Goal: Transaction & Acquisition: Subscribe to service/newsletter

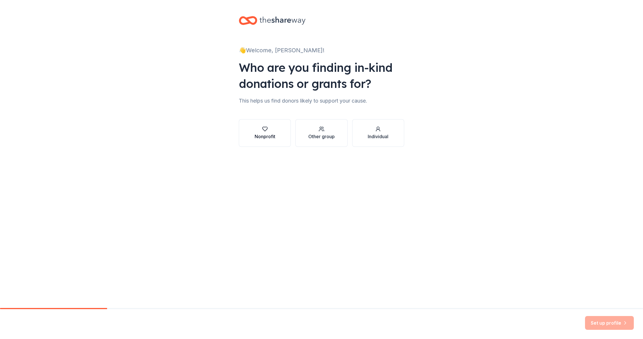
click at [267, 140] on button "Nonprofit" at bounding box center [265, 133] width 52 height 28
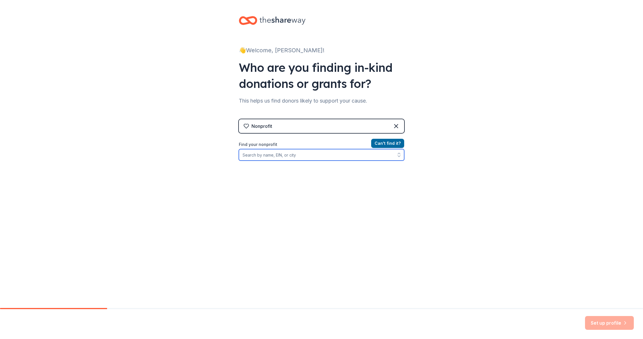
click at [291, 155] on input "Find your nonprofit" at bounding box center [321, 154] width 165 height 11
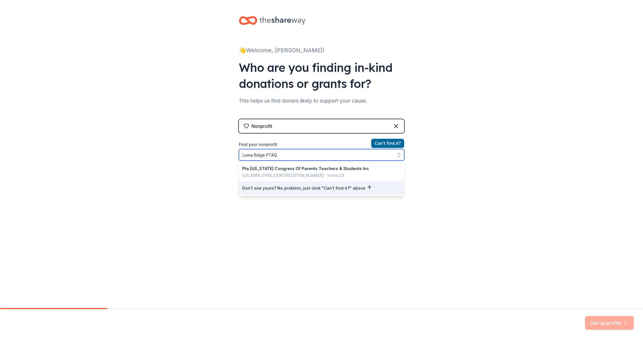
drag, startPoint x: 298, startPoint y: 154, endPoint x: 197, endPoint y: 145, distance: 100.6
click at [197, 145] on div "👋 Welcome, Joanne! Who are you finding in-kind donations or grants for? This he…" at bounding box center [321, 122] width 643 height 245
paste input "90-1260645"
type input "90-1260645"
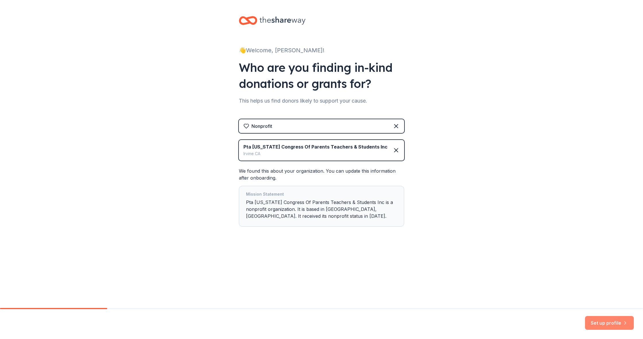
click at [595, 318] on button "Set up profile" at bounding box center [609, 323] width 49 height 14
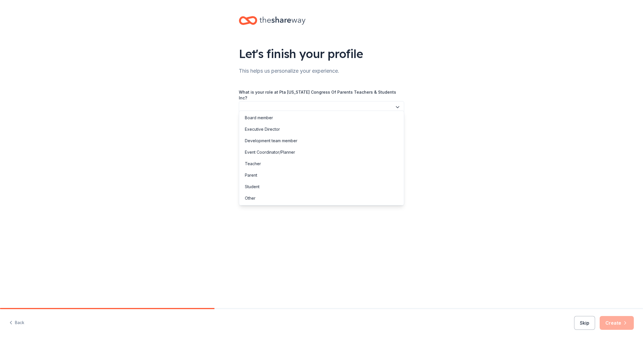
click at [302, 106] on button "button" at bounding box center [321, 107] width 165 height 12
click at [276, 117] on div "Board member" at bounding box center [321, 117] width 162 height 11
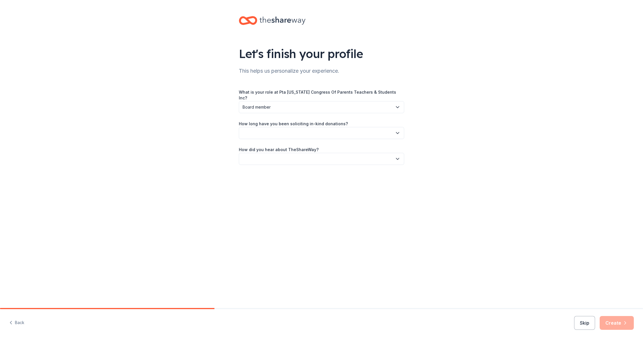
click at [289, 130] on button "button" at bounding box center [321, 133] width 165 height 12
click at [289, 140] on div "This is my first time!" at bounding box center [321, 143] width 162 height 11
click at [290, 154] on button "button" at bounding box center [321, 159] width 165 height 12
click at [279, 167] on div "Friend or colleague" at bounding box center [263, 169] width 37 height 7
drag, startPoint x: 622, startPoint y: 325, endPoint x: 619, endPoint y: 311, distance: 15.0
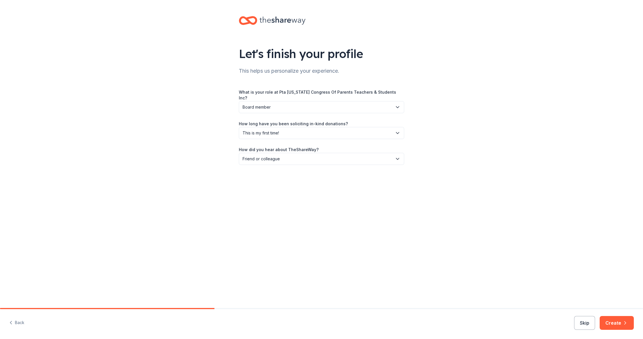
click at [622, 325] on button "Create" at bounding box center [616, 323] width 34 height 14
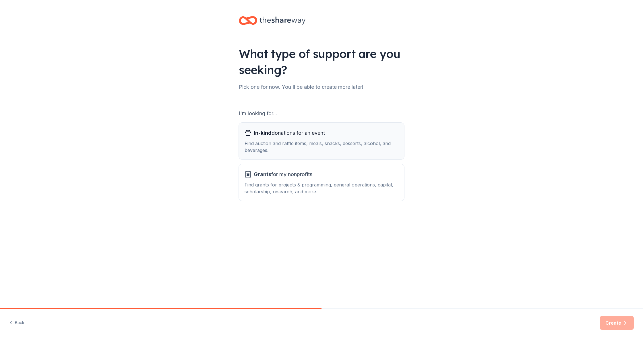
click at [367, 156] on button "In-kind donations for an event Find auction and raffle items, meals, snacks, de…" at bounding box center [321, 141] width 165 height 37
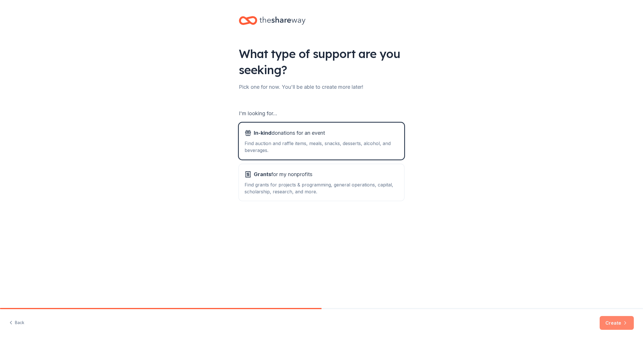
click at [626, 321] on icon "button" at bounding box center [625, 323] width 6 height 6
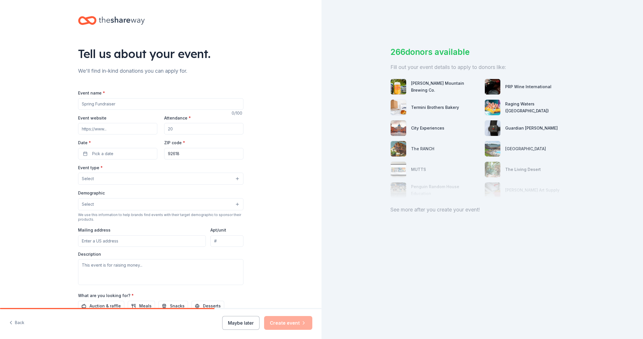
click at [232, 320] on button "Maybe later" at bounding box center [240, 323] width 37 height 14
click at [249, 320] on button "Maybe later" at bounding box center [240, 323] width 37 height 14
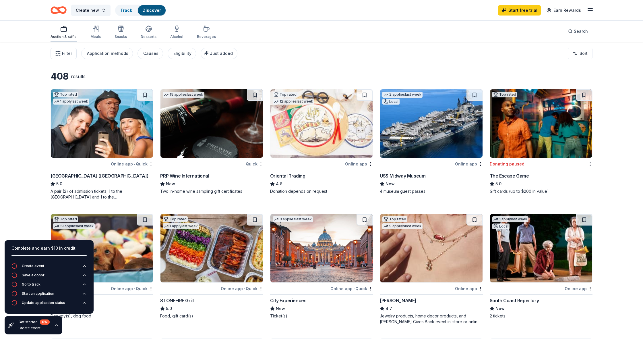
click at [71, 37] on div "Auction & raffle" at bounding box center [64, 36] width 26 height 5
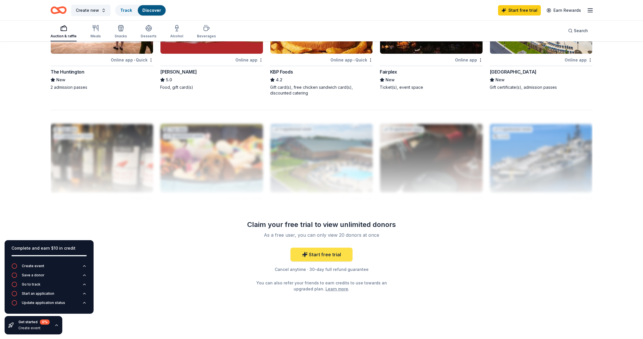
scroll to position [478, 0]
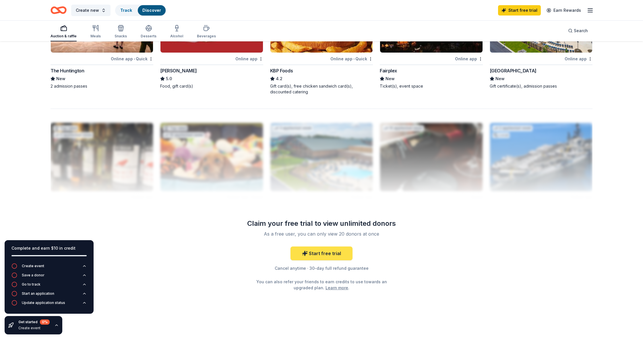
click at [351, 255] on link "Start free trial" at bounding box center [321, 253] width 62 height 14
drag, startPoint x: 329, startPoint y: 254, endPoint x: 356, endPoint y: 252, distance: 27.3
click at [330, 254] on link "Start free trial" at bounding box center [321, 253] width 62 height 14
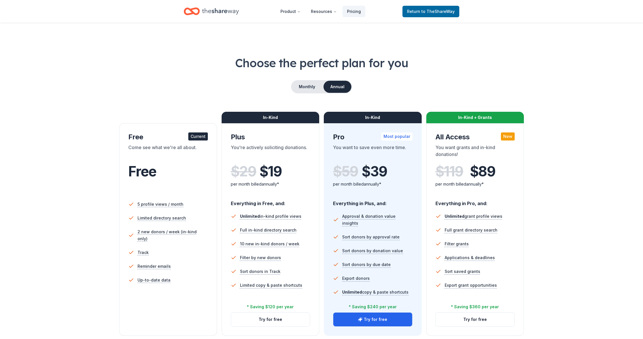
click at [331, 255] on div "In-Kind Pro Most popular You want to save even more time. $ 59 $ 39 per month b…" at bounding box center [373, 229] width 98 height 212
click at [304, 86] on button "Monthly" at bounding box center [307, 87] width 31 height 12
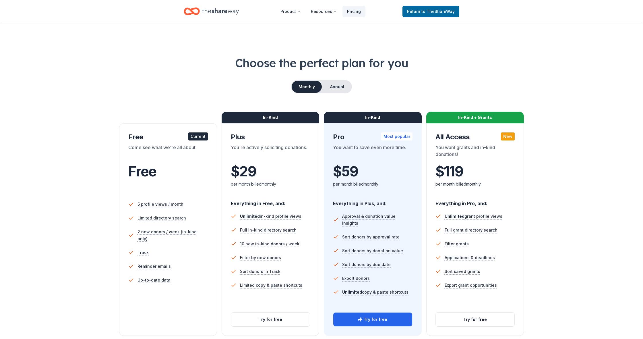
click at [215, 10] on icon "Home" at bounding box center [220, 11] width 37 height 12
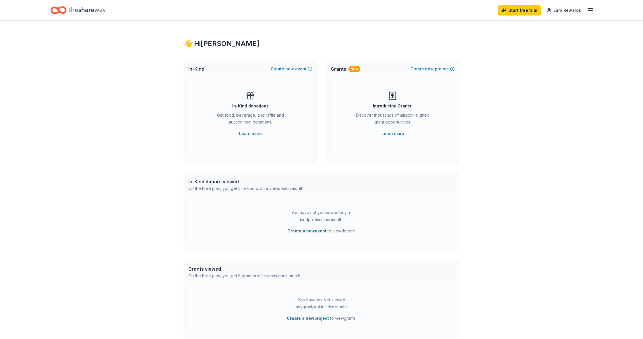
click at [73, 10] on icon "Home" at bounding box center [87, 10] width 37 height 12
click at [571, 11] on link "Earn Rewards" at bounding box center [563, 10] width 41 height 10
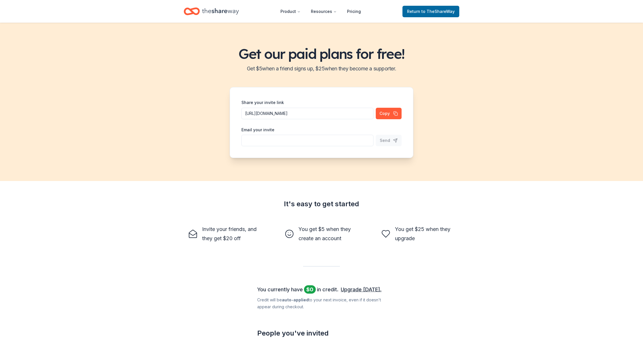
click at [208, 12] on icon "Home" at bounding box center [220, 11] width 37 height 12
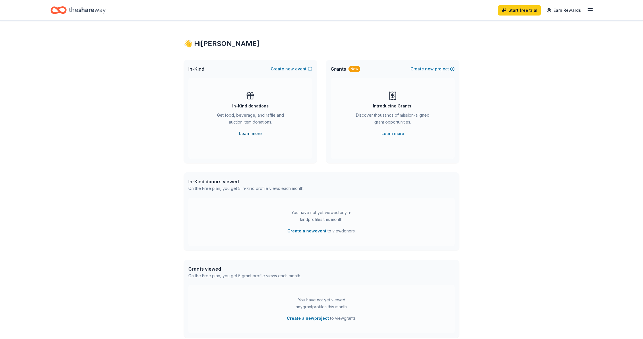
click at [254, 132] on link "Learn more" at bounding box center [250, 133] width 23 height 7
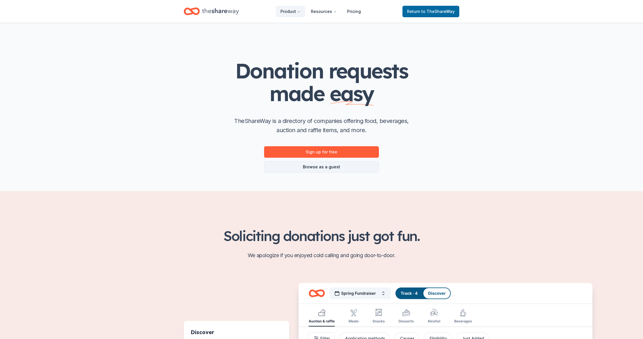
click at [349, 167] on link "Browse as a guest" at bounding box center [321, 166] width 115 height 11
click at [323, 167] on link "Browse as a guest" at bounding box center [321, 166] width 115 height 11
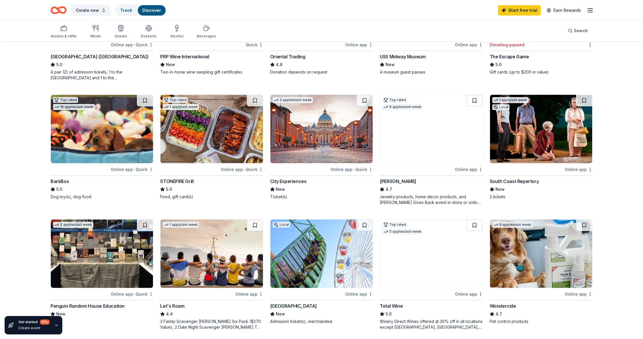
scroll to position [116, 0]
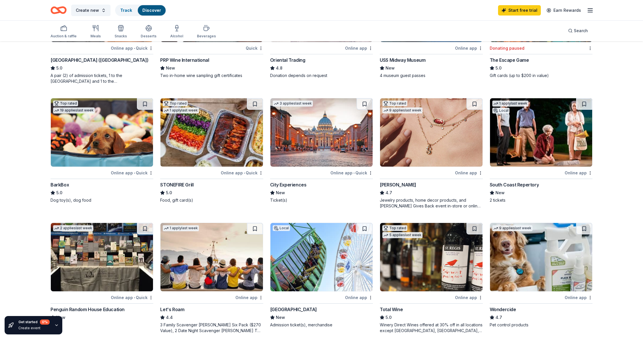
click at [424, 144] on img at bounding box center [431, 132] width 102 height 68
